Goal: Information Seeking & Learning: Find specific fact

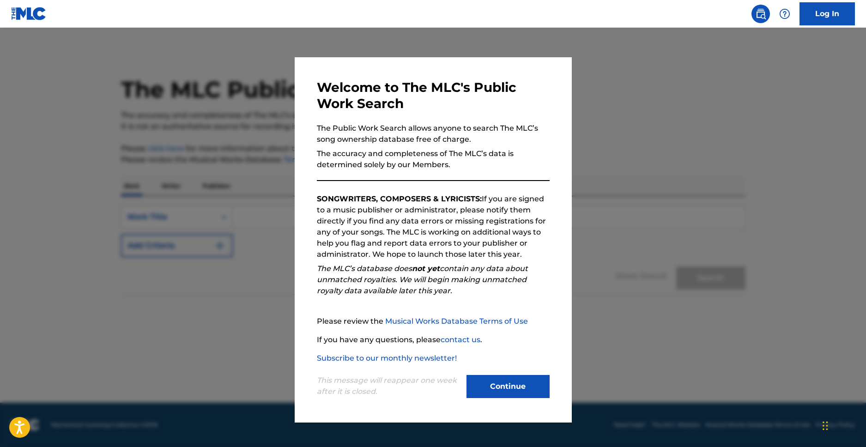
click at [512, 380] on button "Continue" at bounding box center [507, 386] width 83 height 23
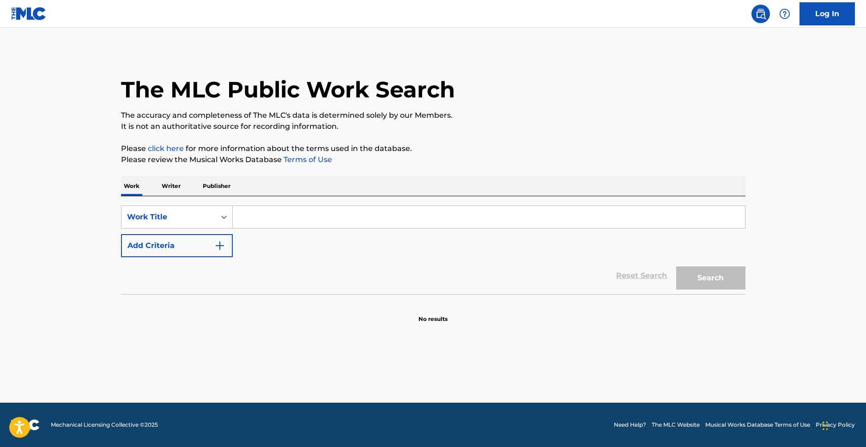
click at [177, 188] on p "Writer" at bounding box center [171, 185] width 24 height 19
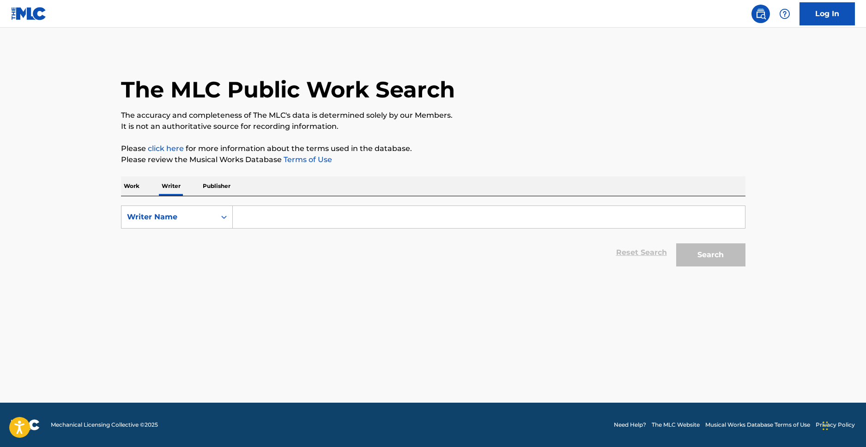
click at [272, 216] on input "Search Form" at bounding box center [489, 217] width 512 height 22
type input "[PERSON_NAME]"
click at [720, 270] on div "Search" at bounding box center [708, 252] width 74 height 37
click at [720, 259] on button "Search" at bounding box center [710, 254] width 69 height 23
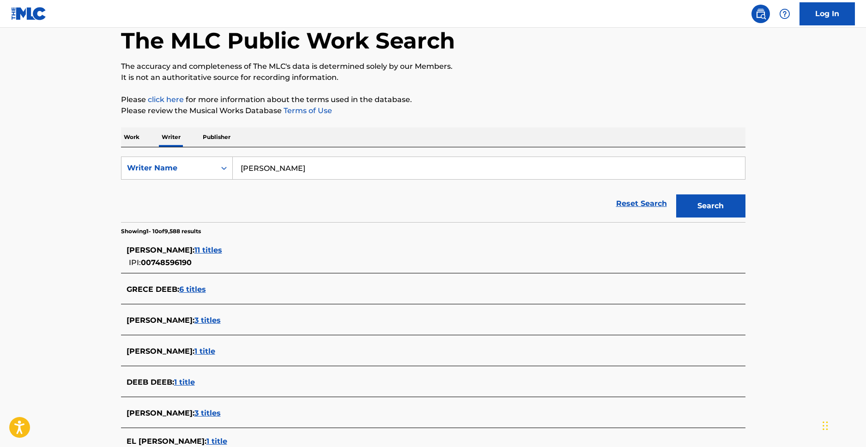
scroll to position [168, 0]
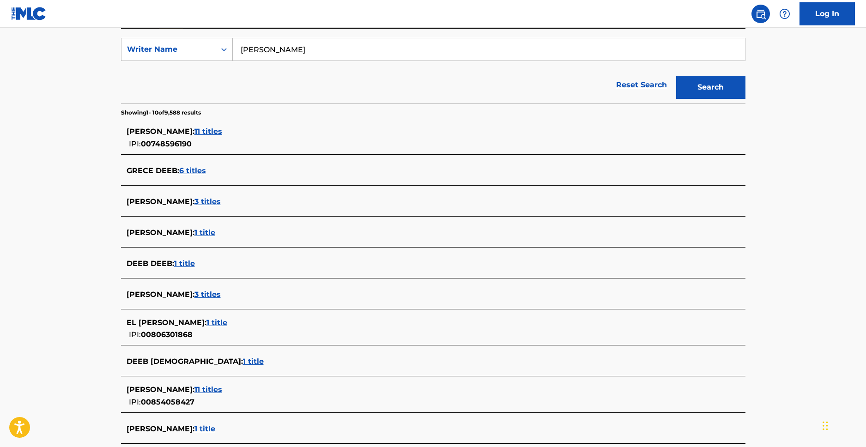
click at [206, 293] on span "3 titles" at bounding box center [207, 294] width 26 height 9
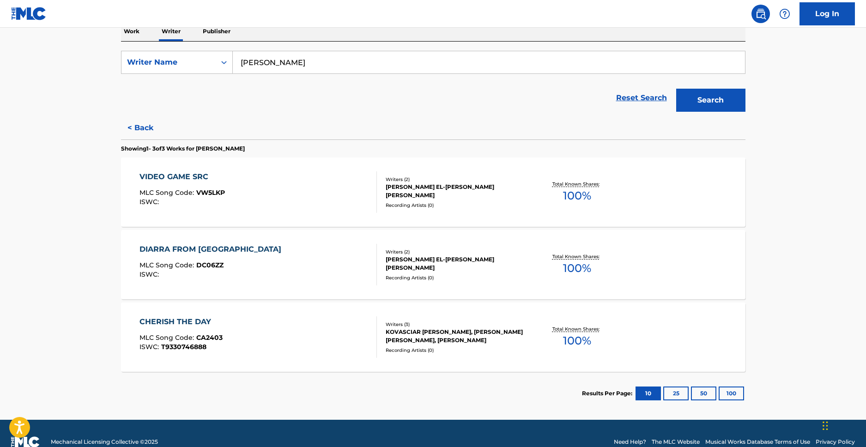
scroll to position [172, 0]
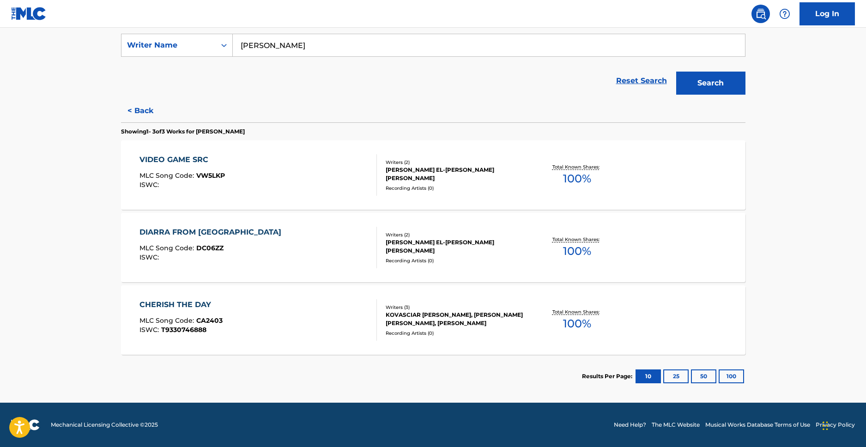
click at [814, 236] on main "The MLC Public Work Search The accuracy and completeness of The MLC's data is d…" at bounding box center [433, 129] width 866 height 547
click at [84, 100] on main "The MLC Public Work Search The accuracy and completeness of The MLC's data is d…" at bounding box center [433, 129] width 866 height 547
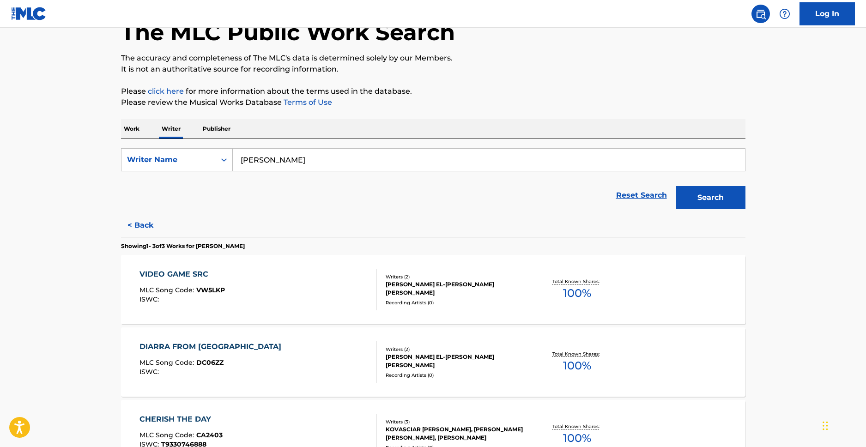
scroll to position [0, 0]
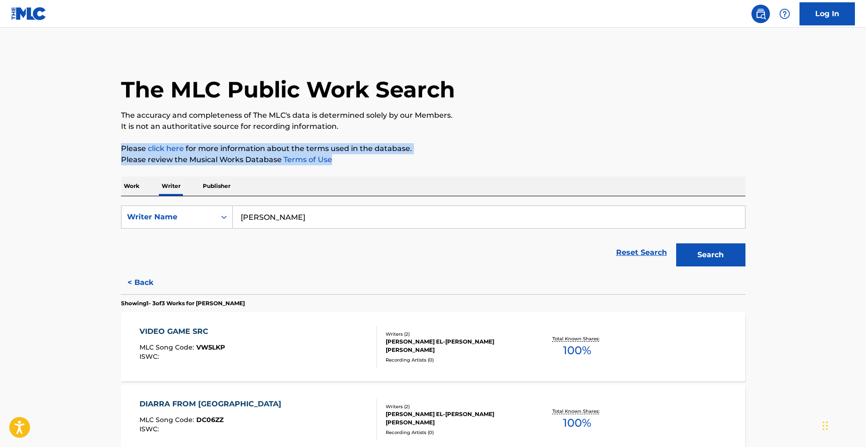
drag, startPoint x: 347, startPoint y: 161, endPoint x: 351, endPoint y: 137, distance: 24.4
click at [351, 137] on div "The MLC Public Work Search The accuracy and completeness of The MLC's data is d…" at bounding box center [433, 310] width 646 height 519
click at [351, 138] on div "The MLC Public Work Search The accuracy and completeness of The MLC's data is d…" at bounding box center [433, 310] width 646 height 519
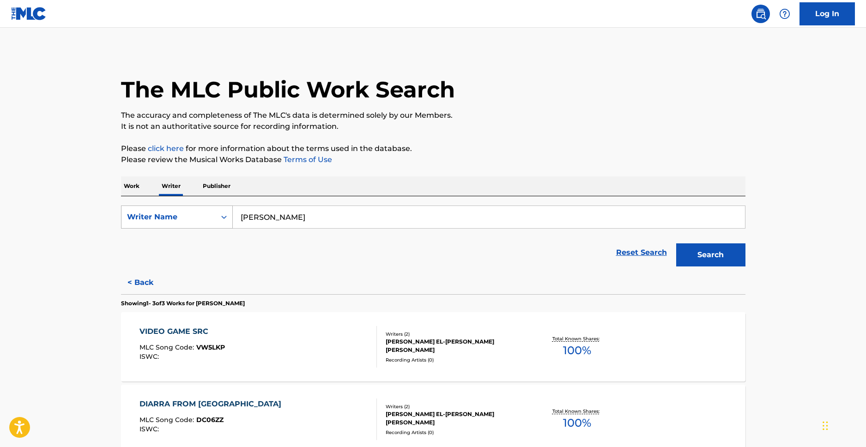
click at [178, 217] on div "Writer Name" at bounding box center [168, 216] width 83 height 11
click at [145, 242] on div "Writer IPI" at bounding box center [176, 240] width 111 height 23
click at [305, 215] on input "Search Form" at bounding box center [489, 217] width 512 height 22
paste input "854058427"
click at [723, 259] on button "Search" at bounding box center [710, 254] width 69 height 23
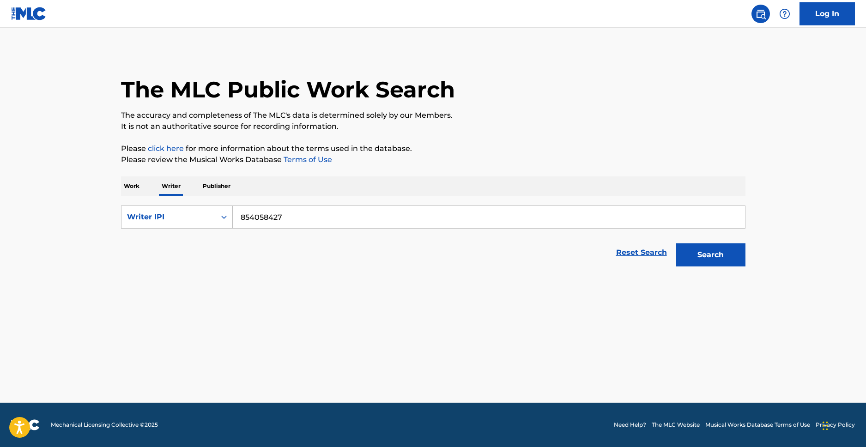
click at [334, 220] on input "854058427" at bounding box center [489, 217] width 512 height 22
click at [507, 213] on input "854058427" at bounding box center [489, 217] width 512 height 22
paste input "329"
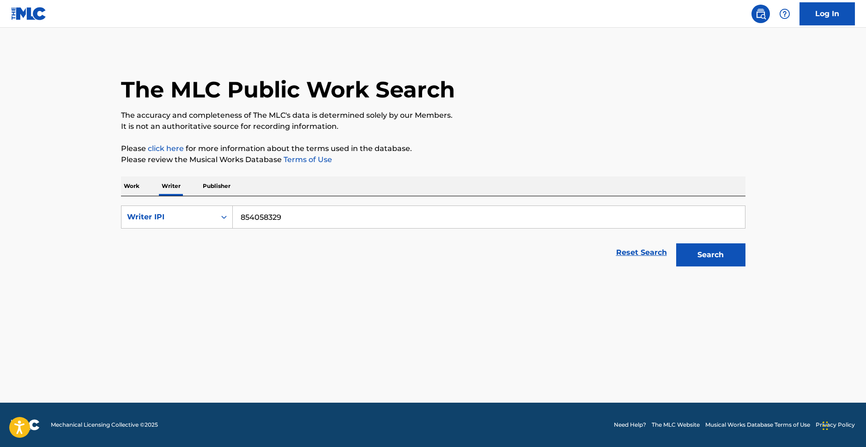
type input "854058329"
click at [676, 243] on button "Search" at bounding box center [710, 254] width 69 height 23
click at [125, 185] on p "Work" at bounding box center [131, 185] width 21 height 19
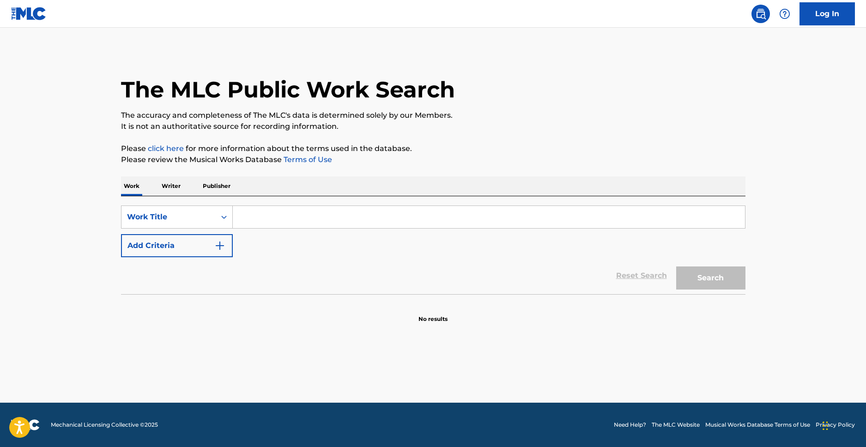
click at [168, 184] on p "Writer" at bounding box center [171, 185] width 24 height 19
